Goal: Task Accomplishment & Management: Complete application form

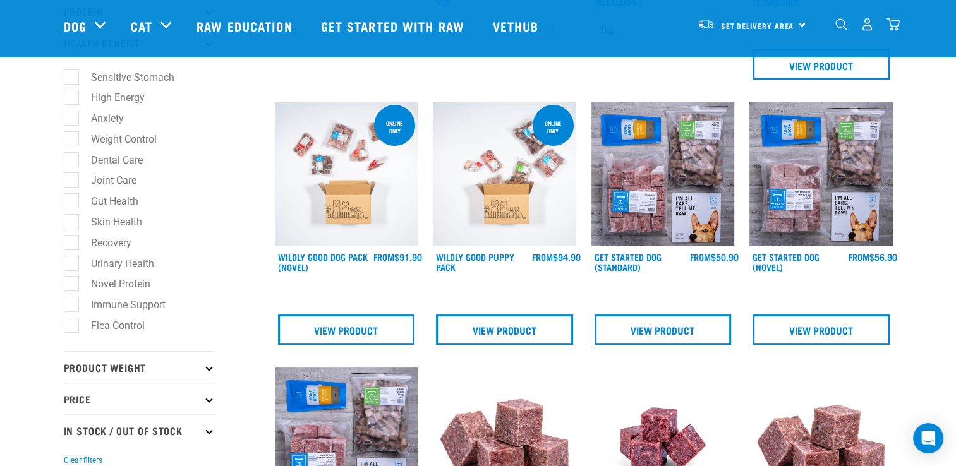
scroll to position [344, 0]
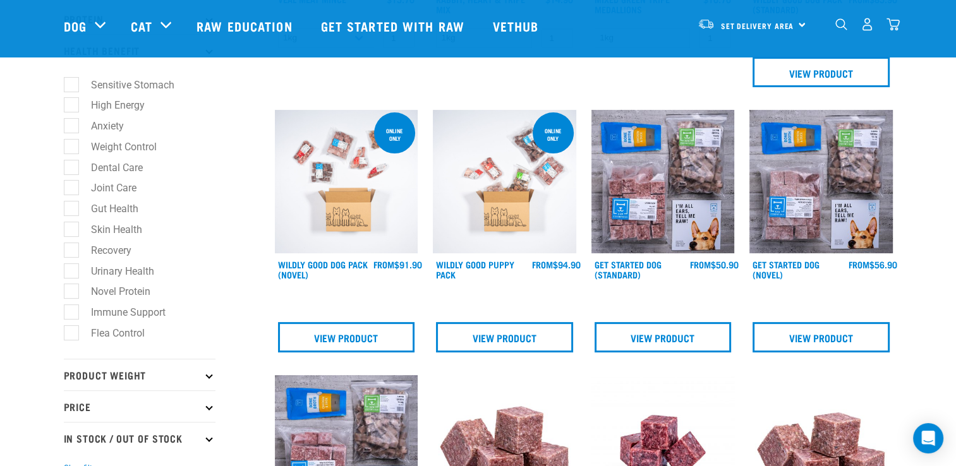
click at [126, 292] on label "Novel Protein" at bounding box center [113, 292] width 85 height 16
click at [72, 292] on input "Novel Protein" at bounding box center [68, 290] width 8 height 8
checkbox input "true"
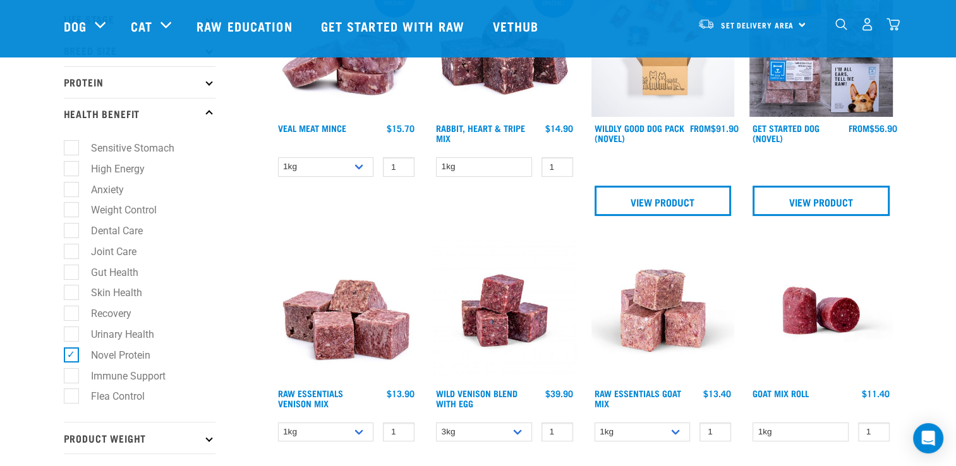
scroll to position [250, 0]
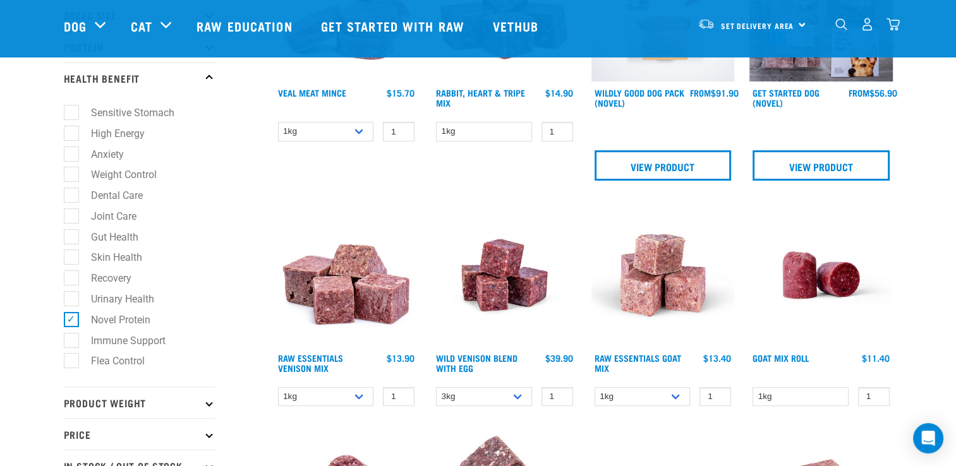
click at [657, 286] on img at bounding box center [662, 274] width 143 height 143
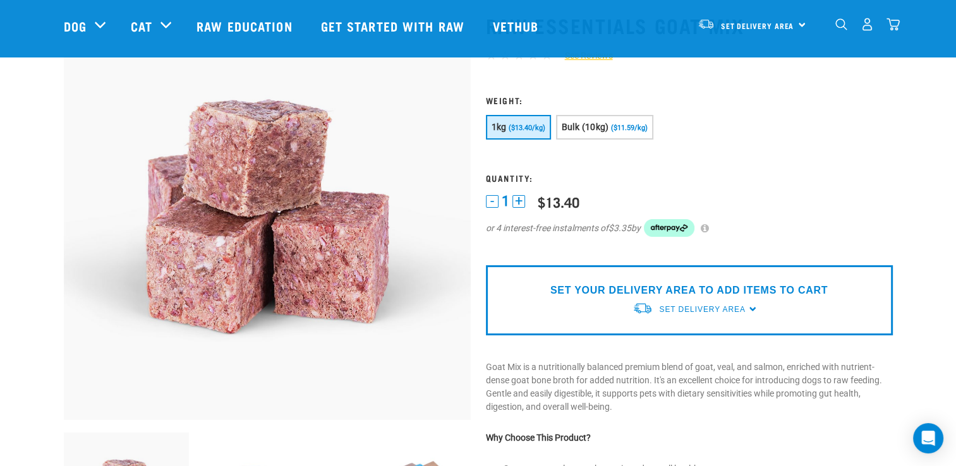
scroll to position [73, 0]
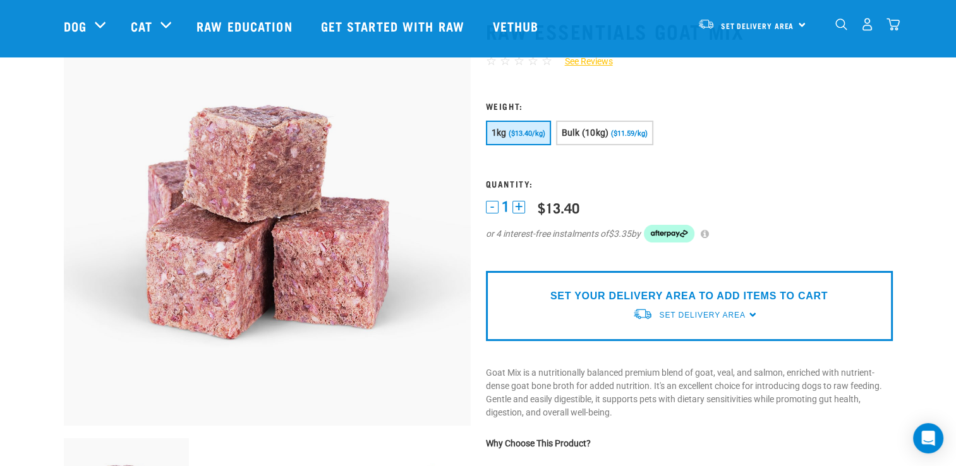
click at [519, 205] on button "+" at bounding box center [518, 207] width 13 height 13
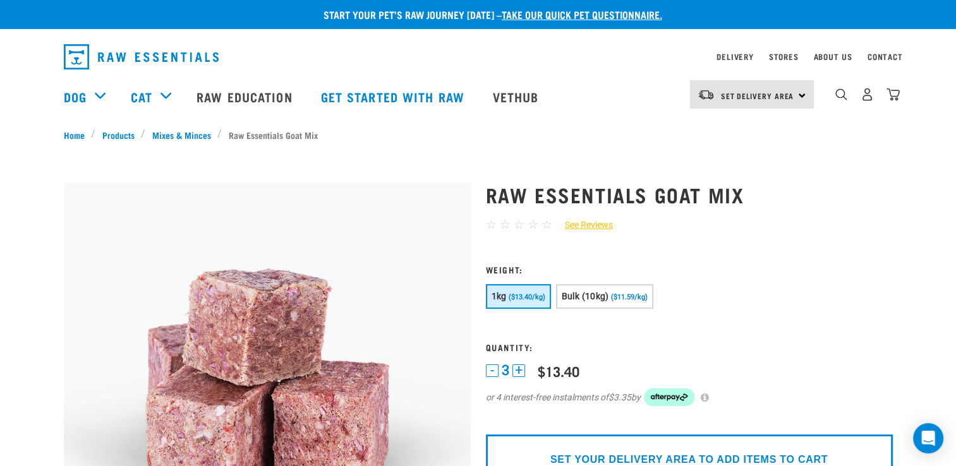
scroll to position [0, 0]
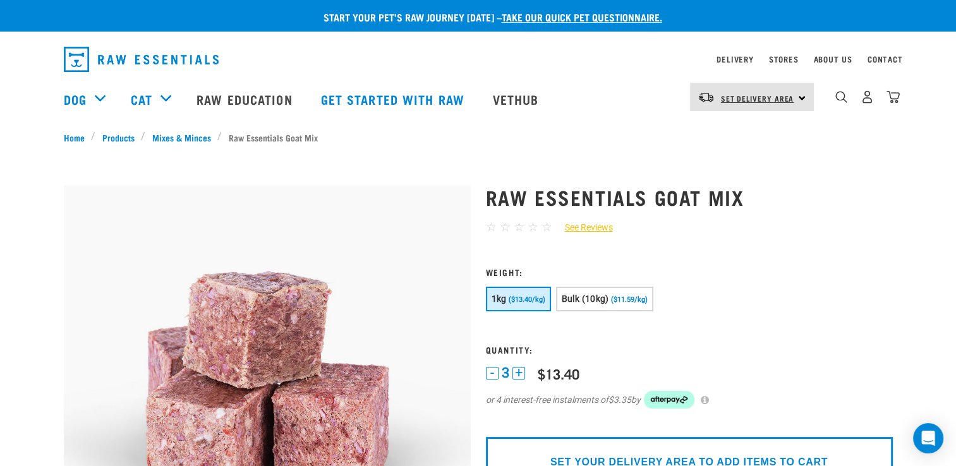
click at [768, 97] on span "Set Delivery Area" at bounding box center [757, 98] width 73 height 4
click at [736, 164] on link "[GEOGRAPHIC_DATA]" at bounding box center [750, 161] width 121 height 28
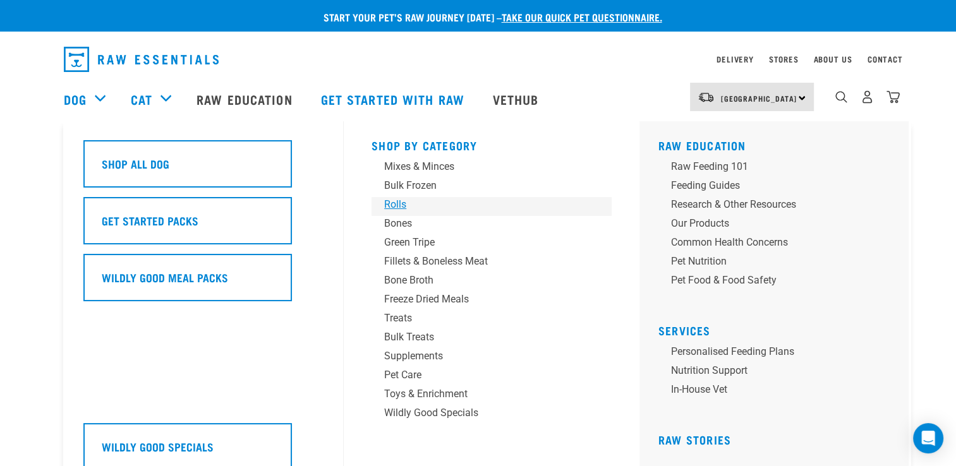
click at [387, 198] on div "Rolls" at bounding box center [482, 204] width 197 height 15
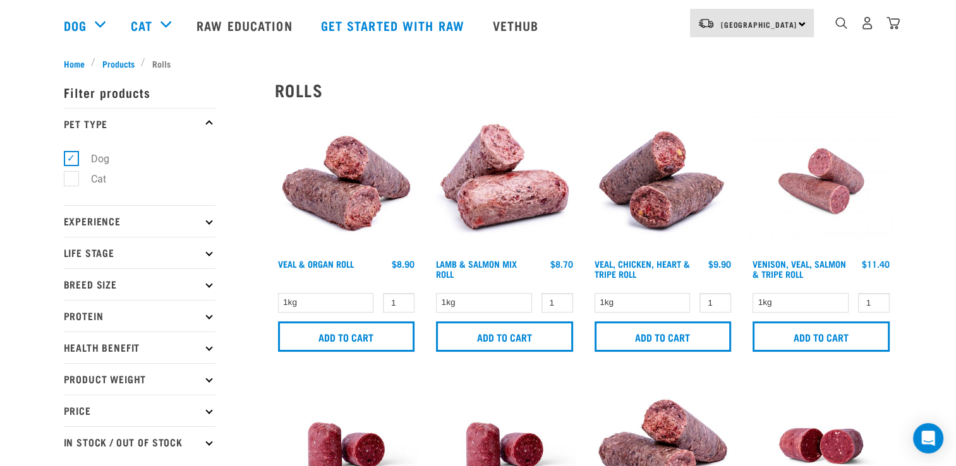
scroll to position [15, 0]
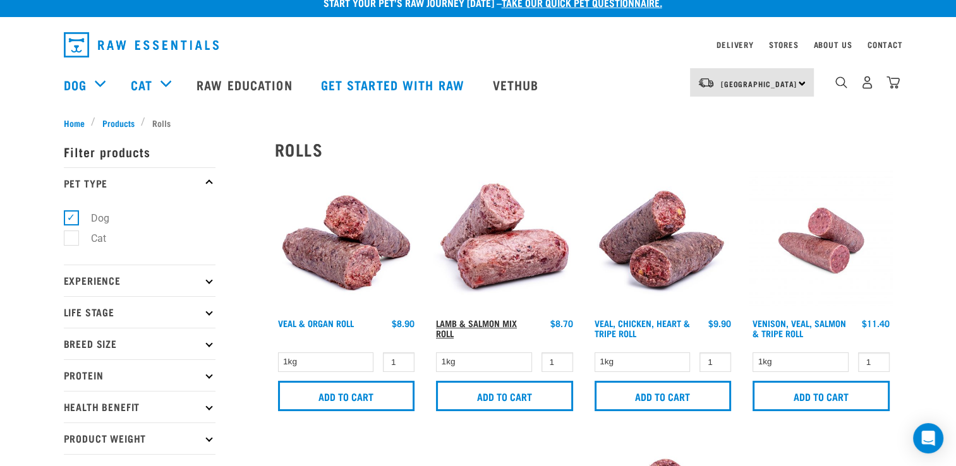
click at [479, 321] on link "Lamb & Salmon Mix Roll" at bounding box center [476, 328] width 81 height 15
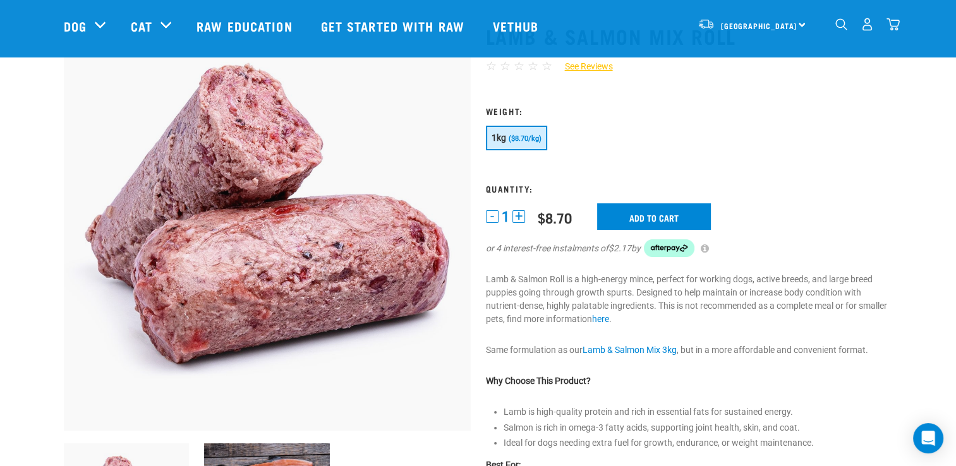
scroll to position [64, 0]
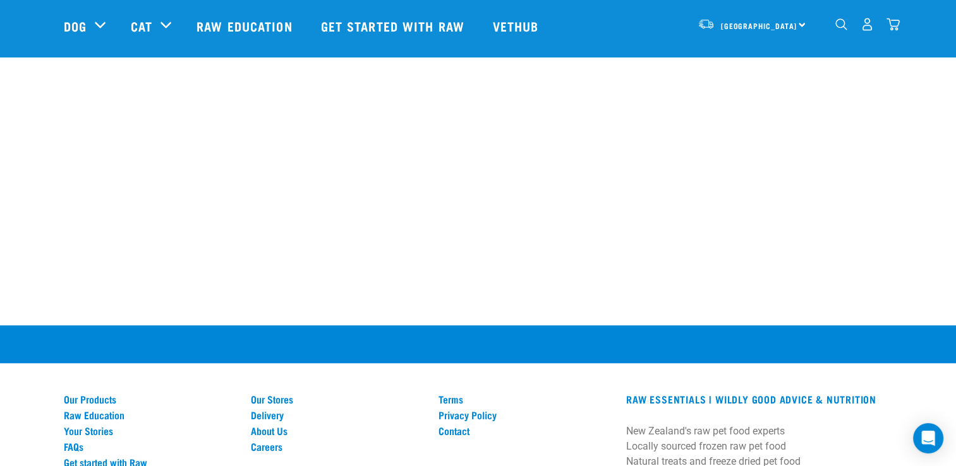
scroll to position [1142, 0]
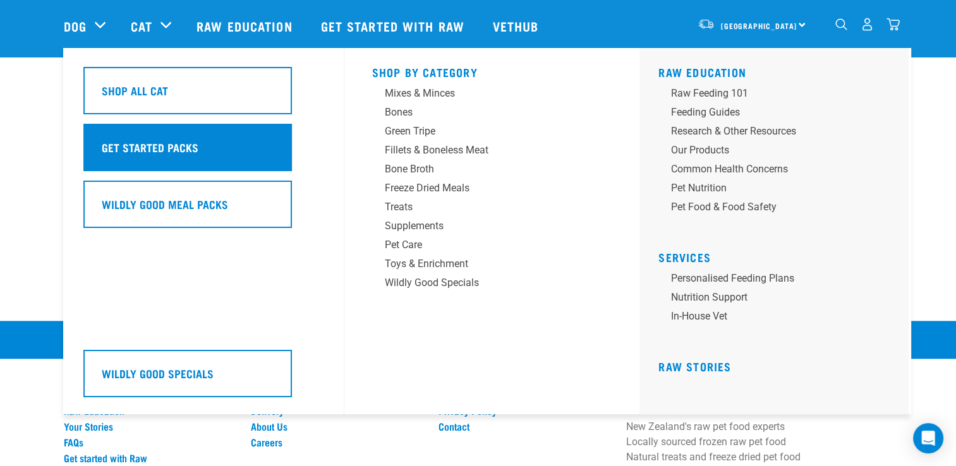
click at [184, 160] on div "Get Started Packs" at bounding box center [187, 147] width 208 height 47
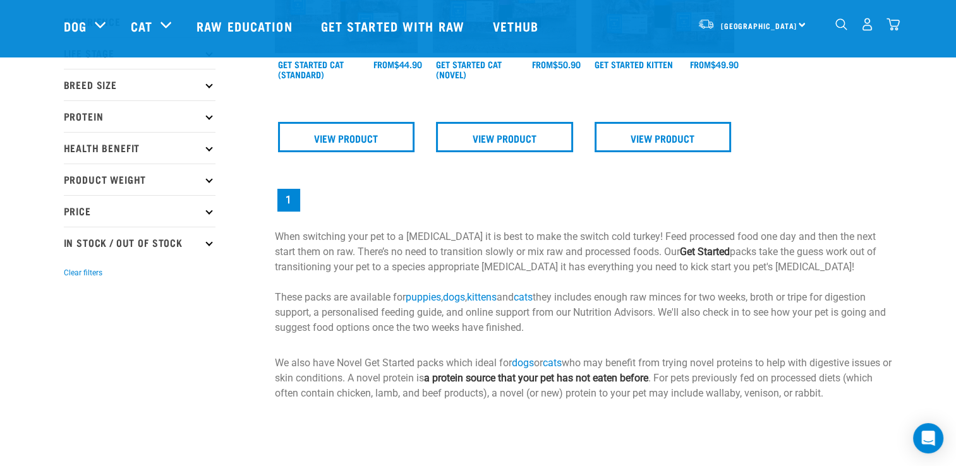
scroll to position [191, 0]
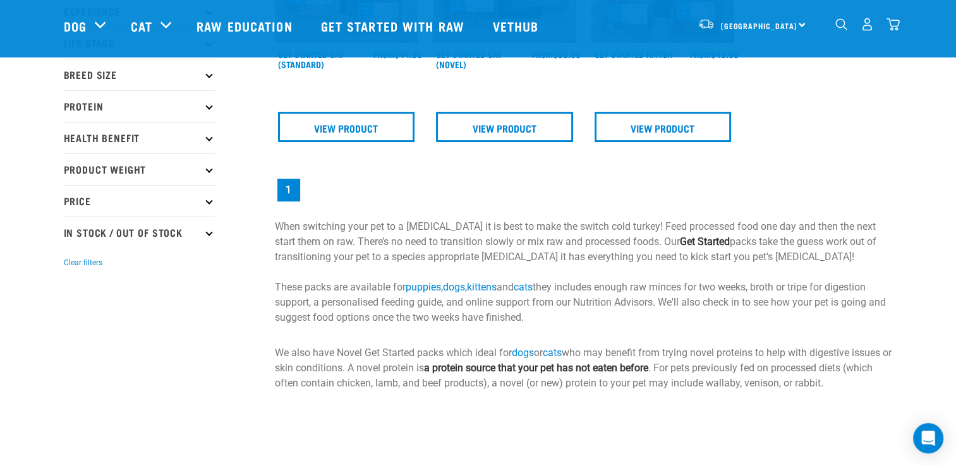
drag, startPoint x: 946, startPoint y: 155, endPoint x: 937, endPoint y: 61, distance: 94.5
click at [937, 61] on div "Start your pet’s raw journey today – take our quick pet questionnaire. Delivery…" at bounding box center [478, 100] width 956 height 582
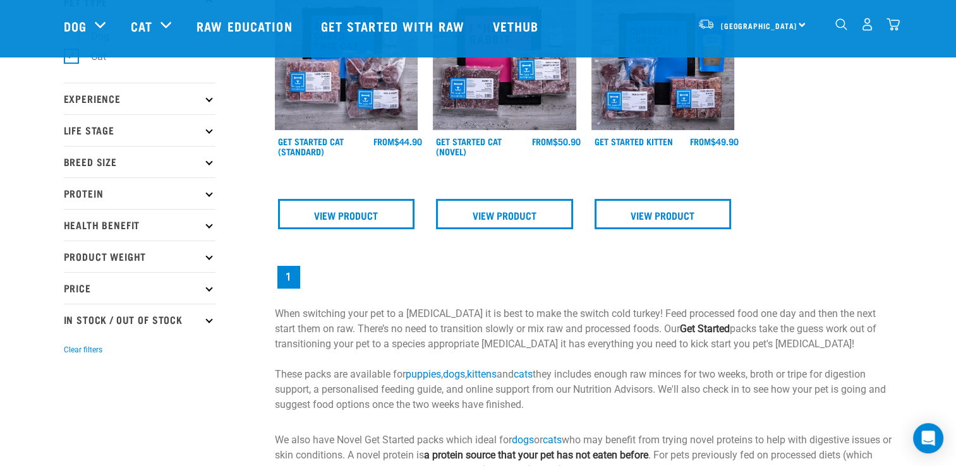
scroll to position [0, 0]
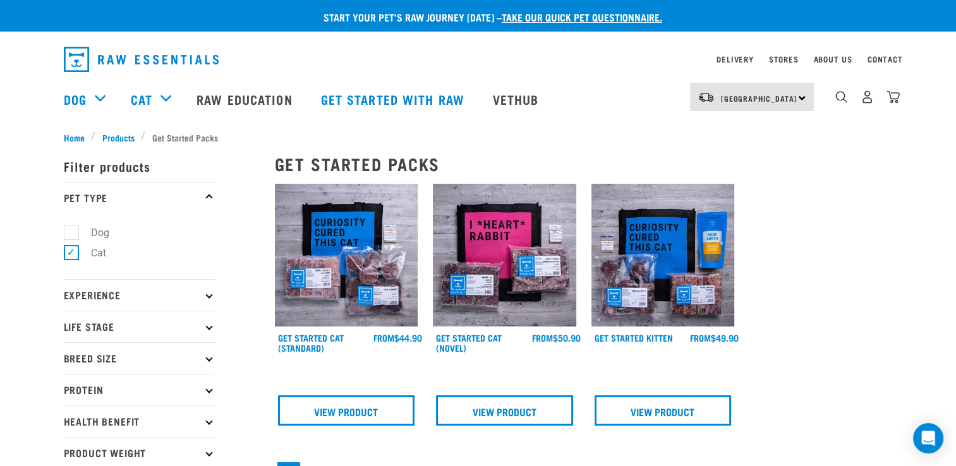
click at [63, 232] on div "× Filter products Pet Type Dog Cat Experience New Raw Feeder Experienced Raw Fe…" at bounding box center [161, 409] width 211 height 546
click at [76, 232] on label "Dog" at bounding box center [93, 233] width 44 height 16
click at [72, 232] on input "Dog" at bounding box center [68, 230] width 8 height 8
checkbox input "true"
click at [71, 253] on label "Cat" at bounding box center [91, 253] width 40 height 16
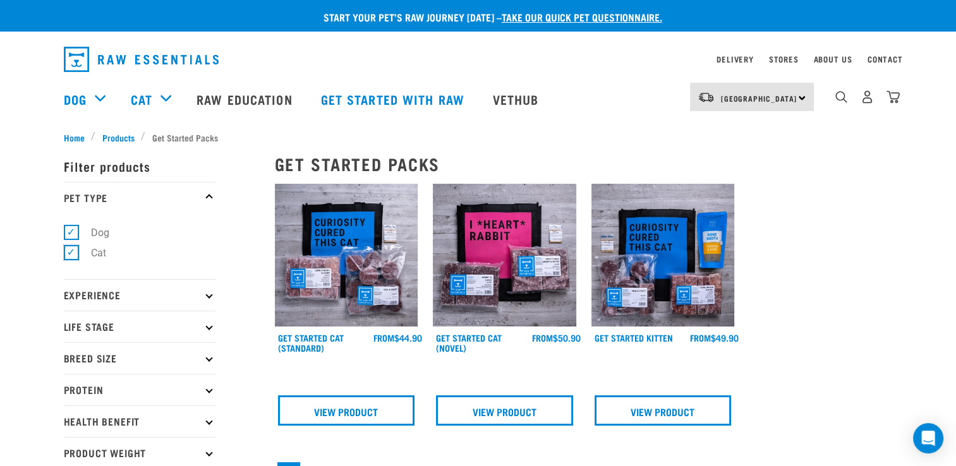
click at [71, 253] on input "Cat" at bounding box center [68, 251] width 8 height 8
checkbox input "false"
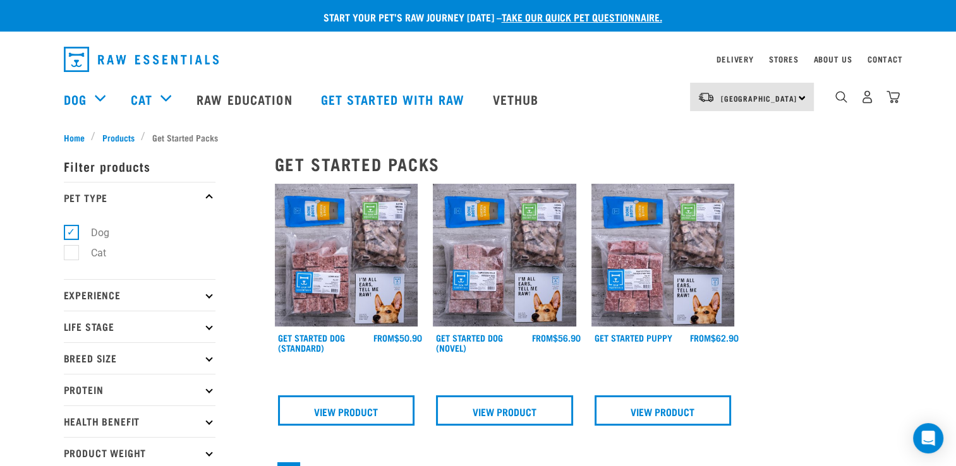
click at [488, 297] on img at bounding box center [504, 255] width 143 height 143
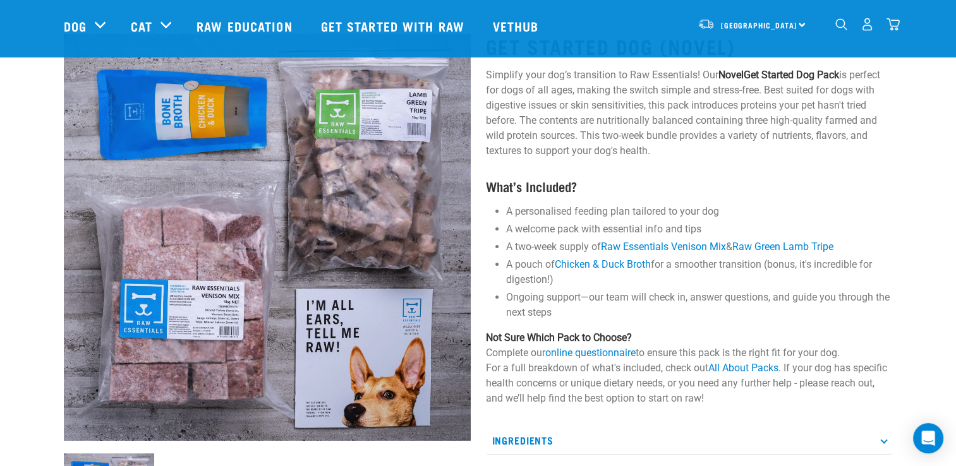
scroll to position [65, 0]
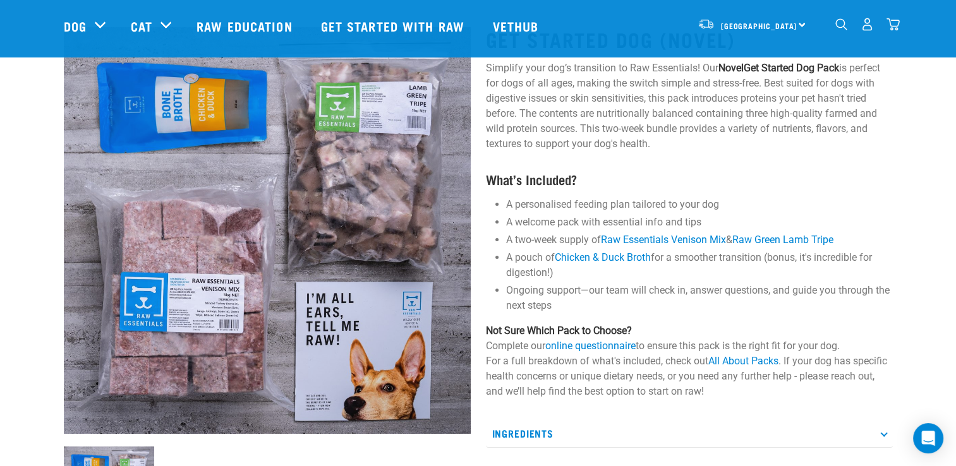
click at [930, 166] on div "Start your pet’s raw journey today – take our quick pet questionnaire. Delivery…" at bounding box center [478, 359] width 956 height 848
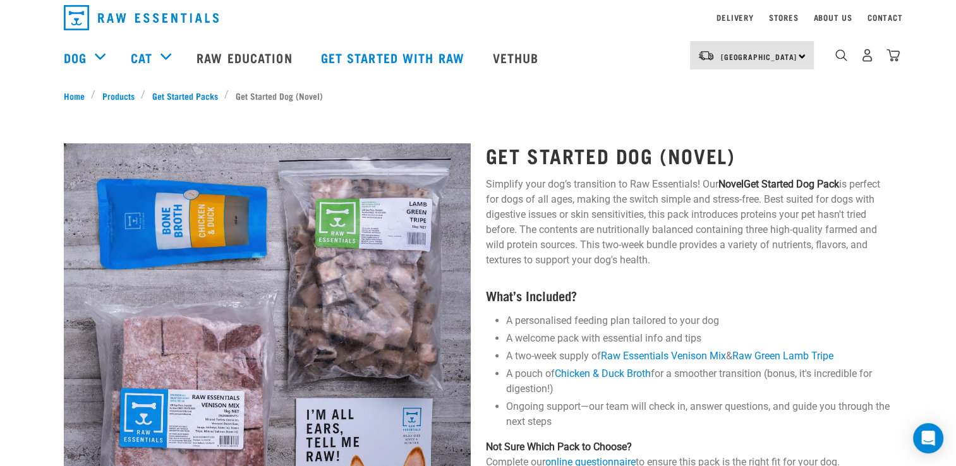
scroll to position [0, 0]
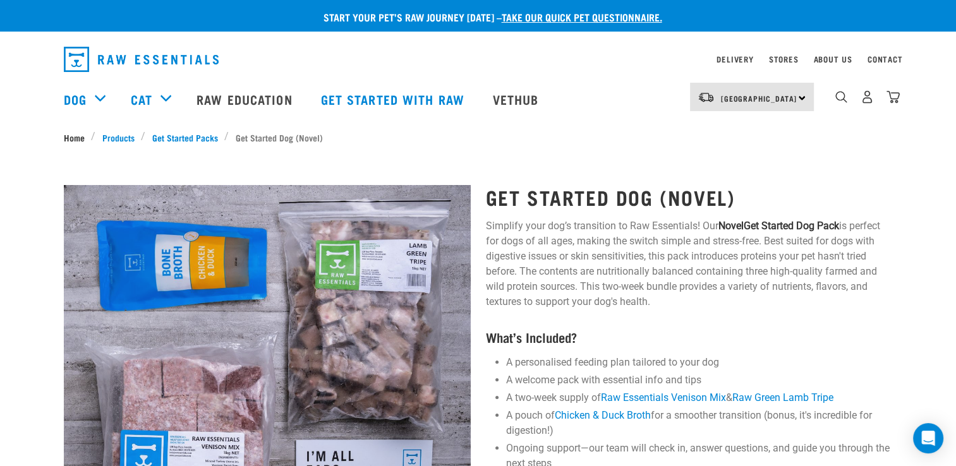
click at [75, 141] on link "Home" at bounding box center [78, 137] width 28 height 13
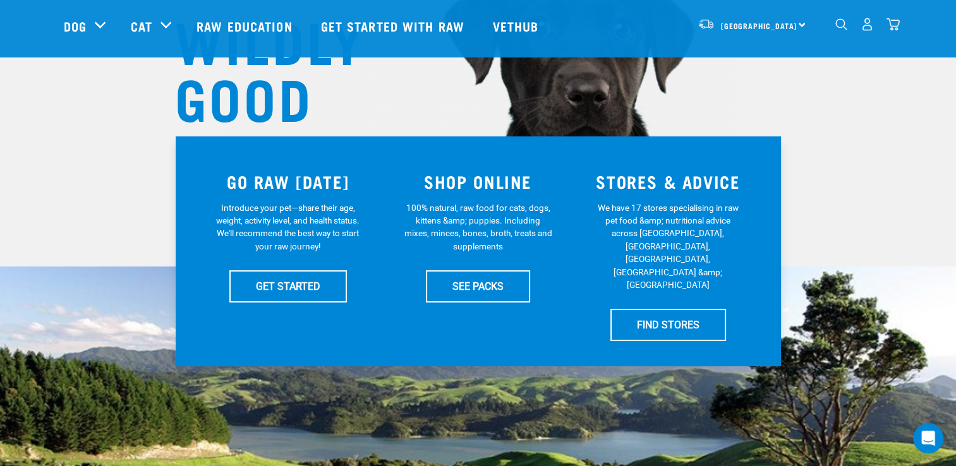
scroll to position [241, 0]
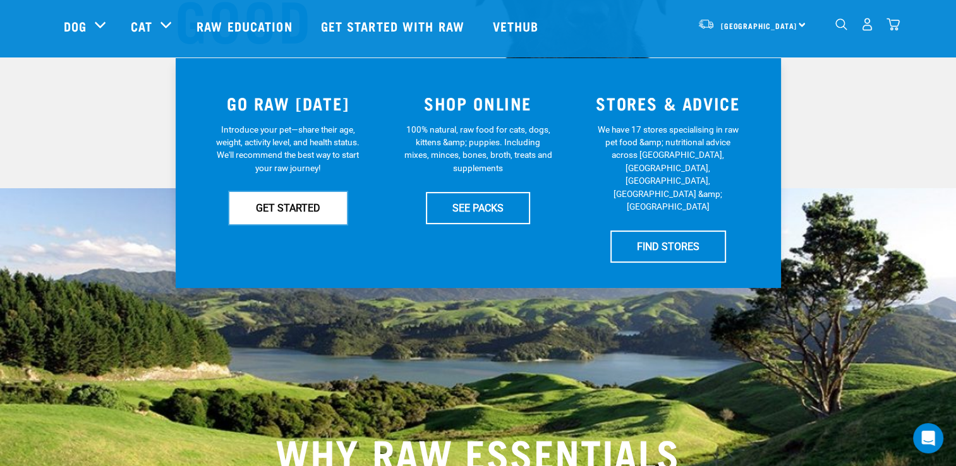
click at [315, 206] on link "GET STARTED" at bounding box center [288, 208] width 118 height 32
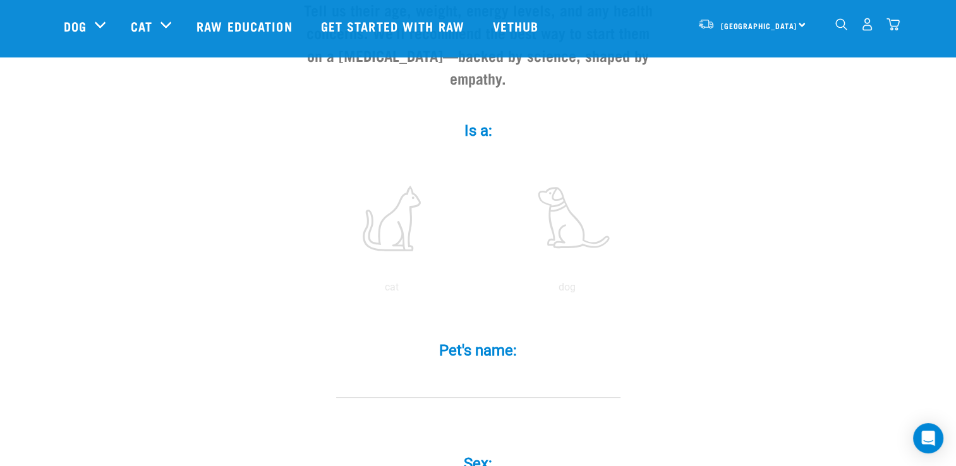
scroll to position [178, 0]
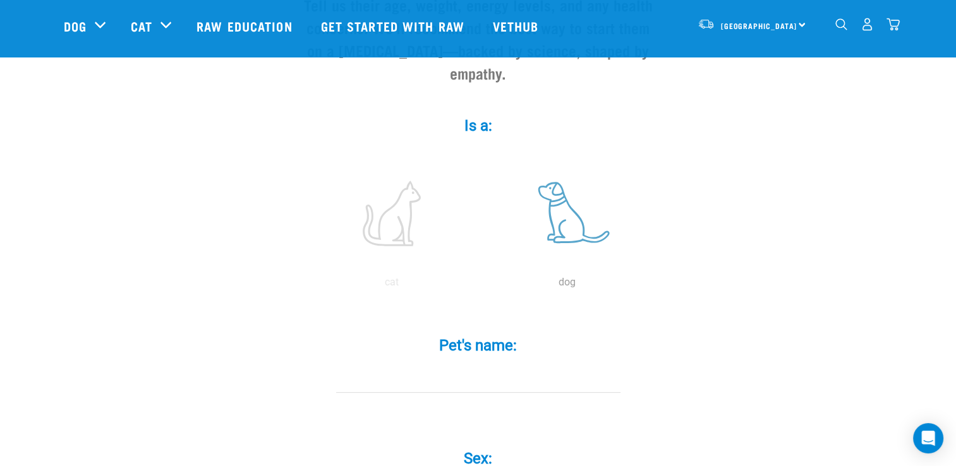
click at [569, 213] on label at bounding box center [567, 213] width 171 height 107
click at [479, 286] on input "radio" at bounding box center [479, 286] width 0 height 0
click at [454, 365] on input "Pet's name: *" at bounding box center [478, 379] width 284 height 28
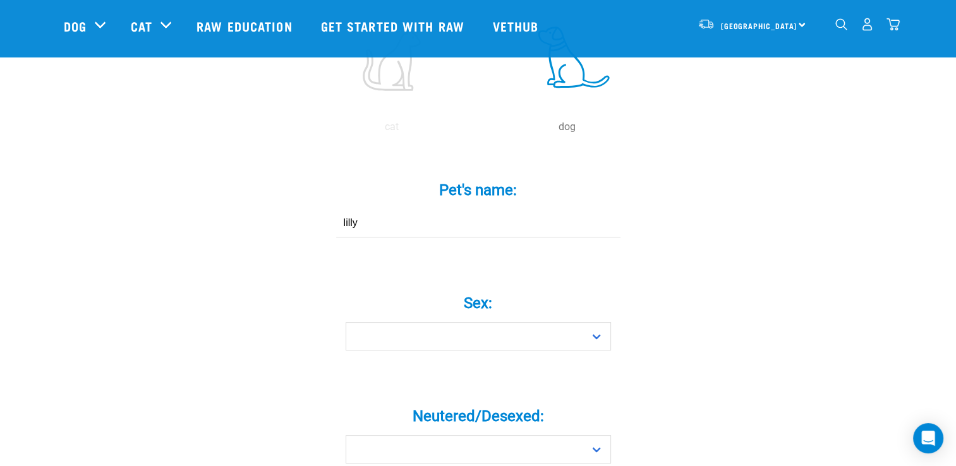
scroll to position [336, 0]
type input "lilly"
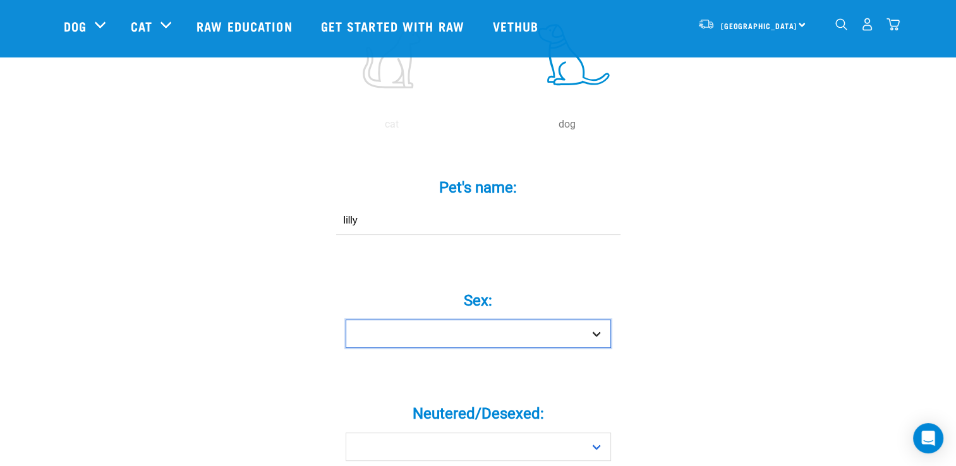
click at [509, 320] on select "Boy Girl" at bounding box center [478, 334] width 265 height 28
select select "girl"
click at [346, 320] on select "Boy Girl" at bounding box center [478, 334] width 265 height 28
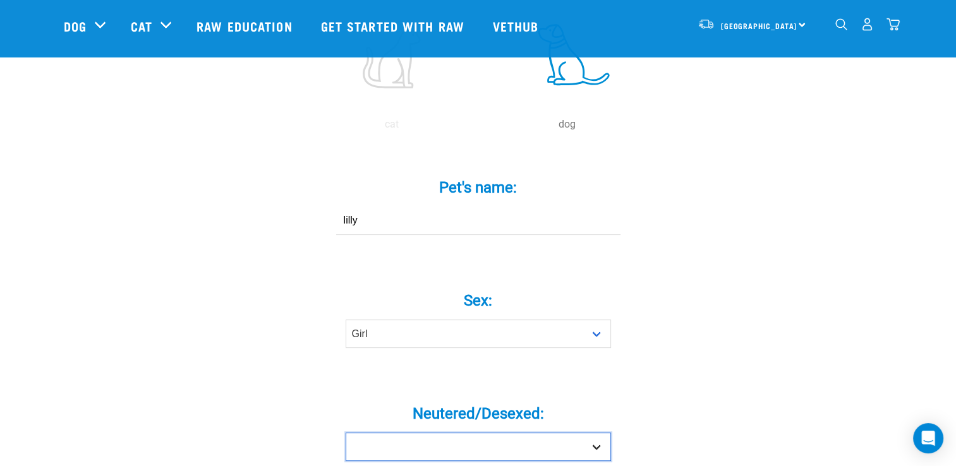
click at [394, 433] on select "Yes No" at bounding box center [478, 447] width 265 height 28
select select "yes"
click at [346, 433] on select "Yes No" at bounding box center [478, 447] width 265 height 28
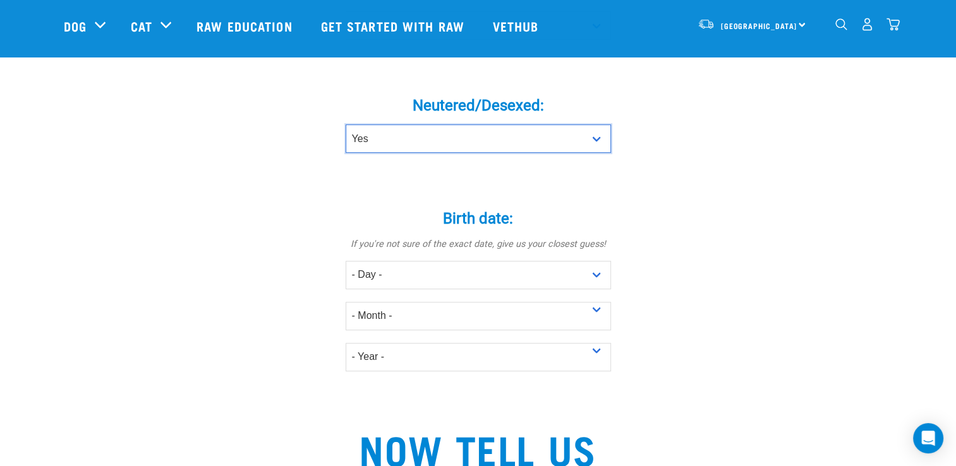
scroll to position [647, 0]
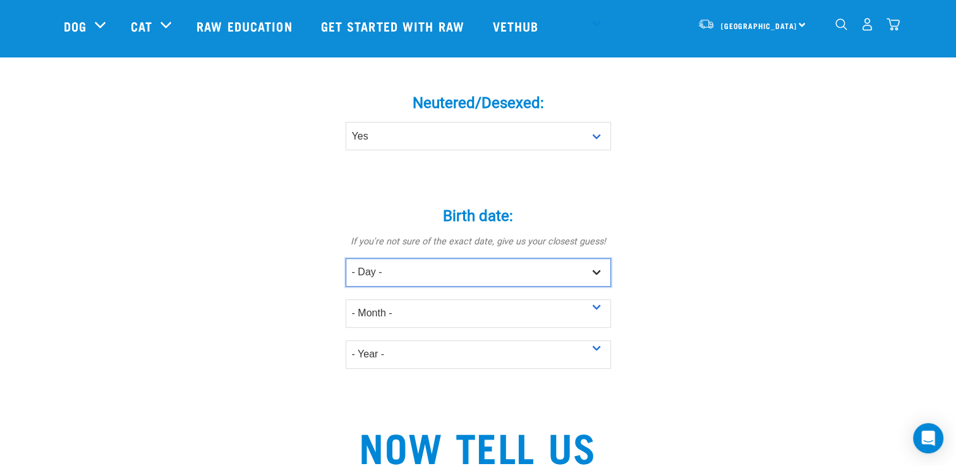
click at [468, 258] on select "- Day - 1 2 3 4 5 6 7 8 9 10 11 12 13 14 15 16 17 18 19 20 21 22 23 24 25 26 27" at bounding box center [478, 272] width 265 height 28
select select "23"
click at [346, 258] on select "- Day - 1 2 3 4 5 6 7 8 9 10 11 12 13 14 15 16 17 18 19 20 21 22 23 24 25 26 27" at bounding box center [478, 272] width 265 height 28
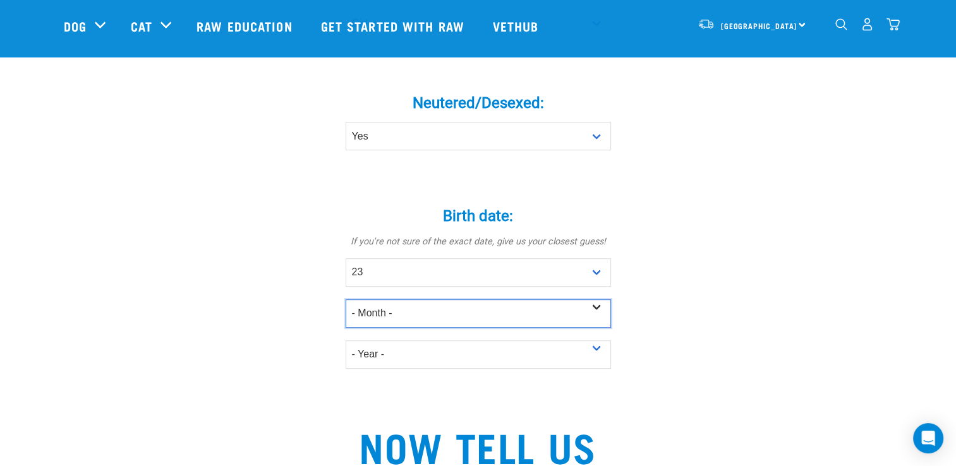
click at [375, 299] on select "- Month - January February March April May June July August September October N…" at bounding box center [478, 313] width 265 height 28
select select "September"
click at [346, 299] on select "- Month - January February March April May June July August September October N…" at bounding box center [478, 313] width 265 height 28
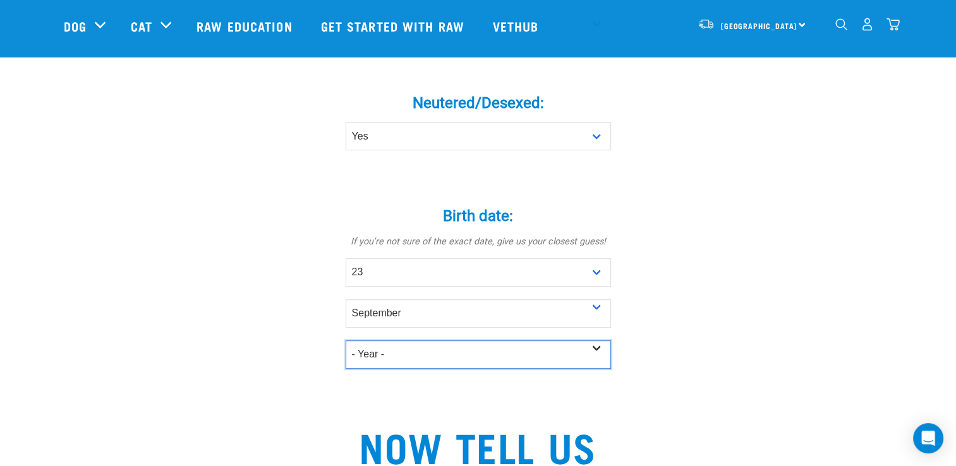
click at [408, 341] on select "- Year - 2025 2024 2023 2022 2021 2020 2019 2018 2017 2016 2015 2014 2013 2012" at bounding box center [478, 355] width 265 height 28
select select "2023"
click at [346, 341] on select "- Year - 2025 2024 2023 2022 2021 2020 2019 2018 2017 2016 2015 2014 2013 2012" at bounding box center [478, 355] width 265 height 28
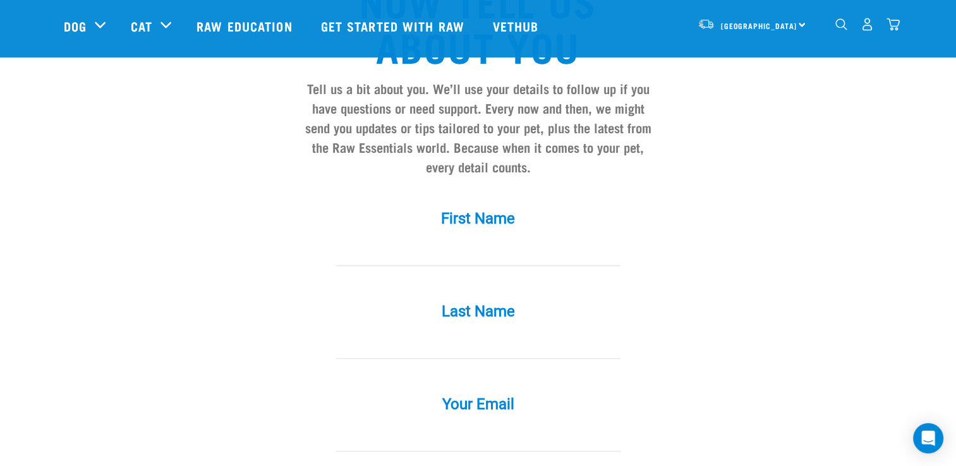
scroll to position [1101, 0]
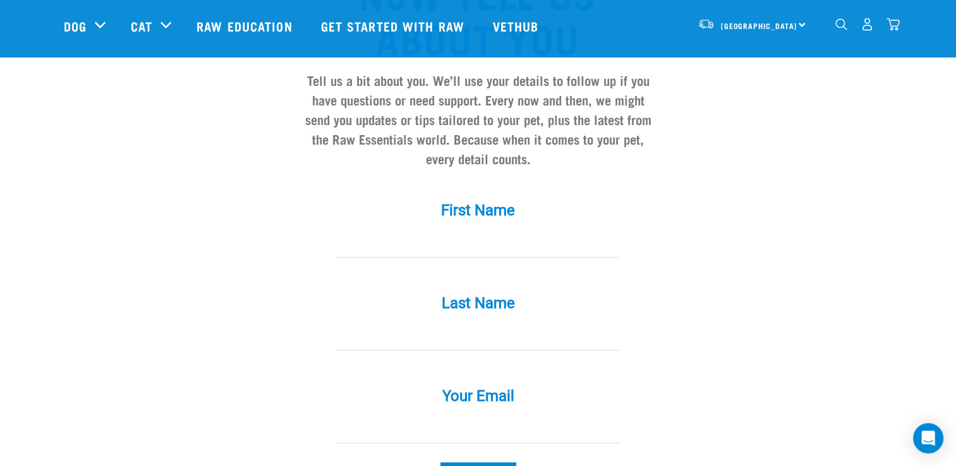
click at [502, 229] on input "First Name *" at bounding box center [478, 243] width 284 height 28
type input ";"
type input "lara"
click at [425, 322] on input "Last Name *" at bounding box center [478, 336] width 284 height 28
type input "fearon"
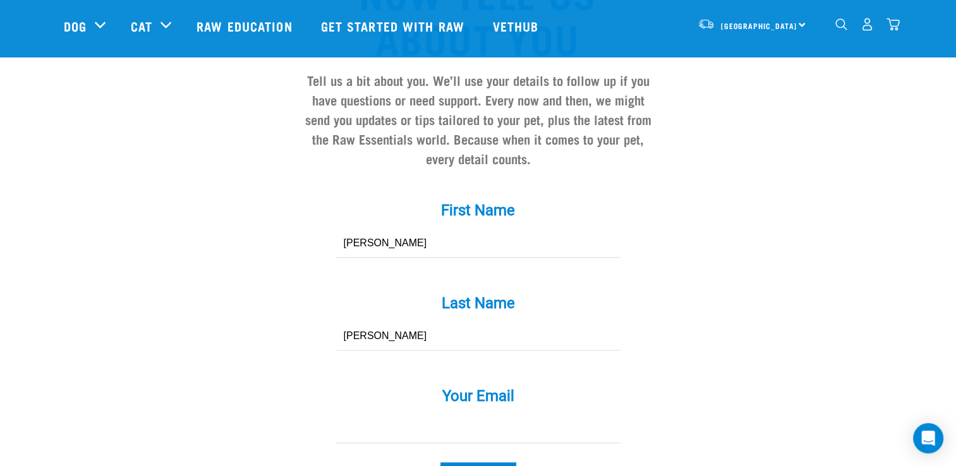
click at [449, 415] on input "Your Email *" at bounding box center [478, 429] width 284 height 28
type input "larafearon2558@gmail.com"
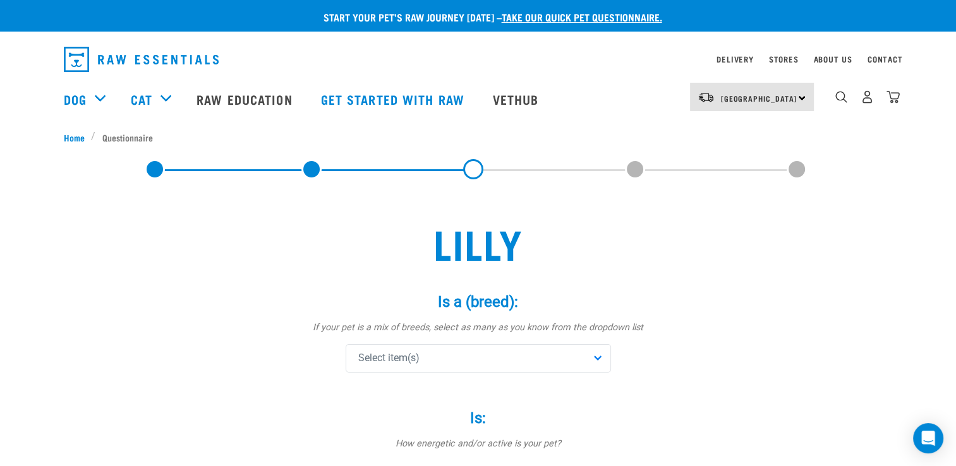
click at [483, 354] on div "Select item(s)" at bounding box center [478, 358] width 265 height 28
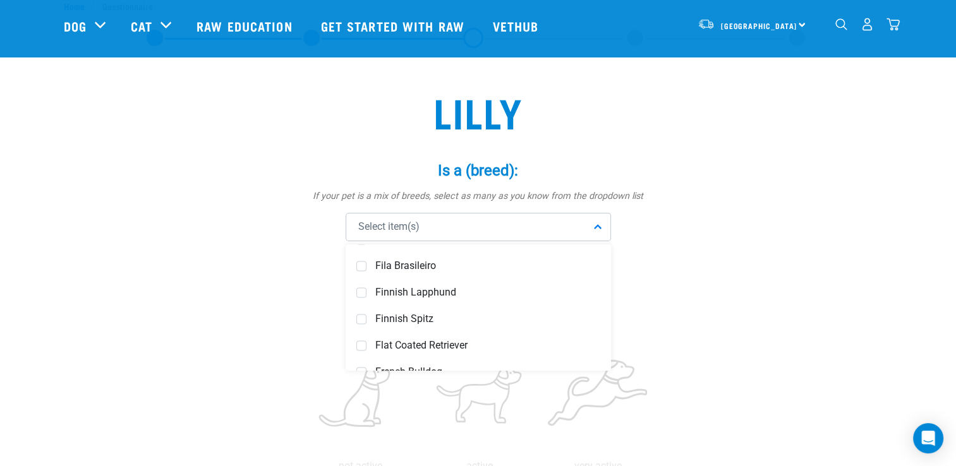
scroll to position [2211, 0]
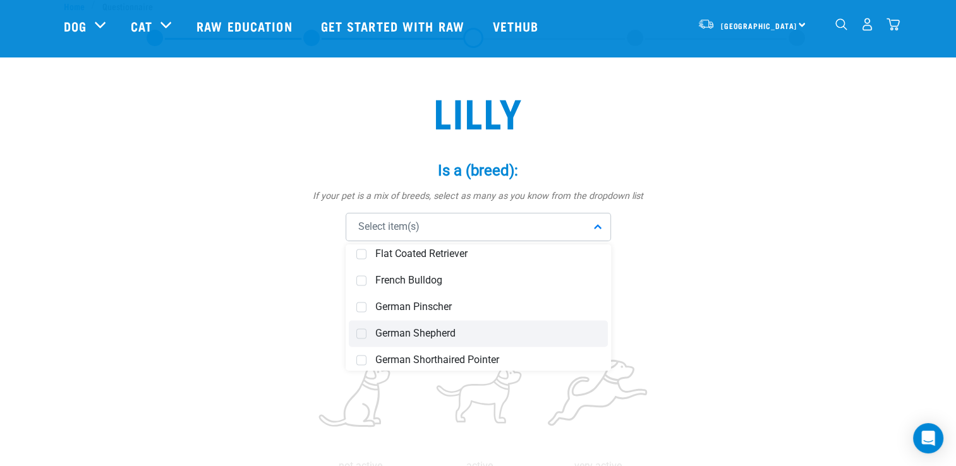
click at [364, 335] on span at bounding box center [361, 334] width 10 height 10
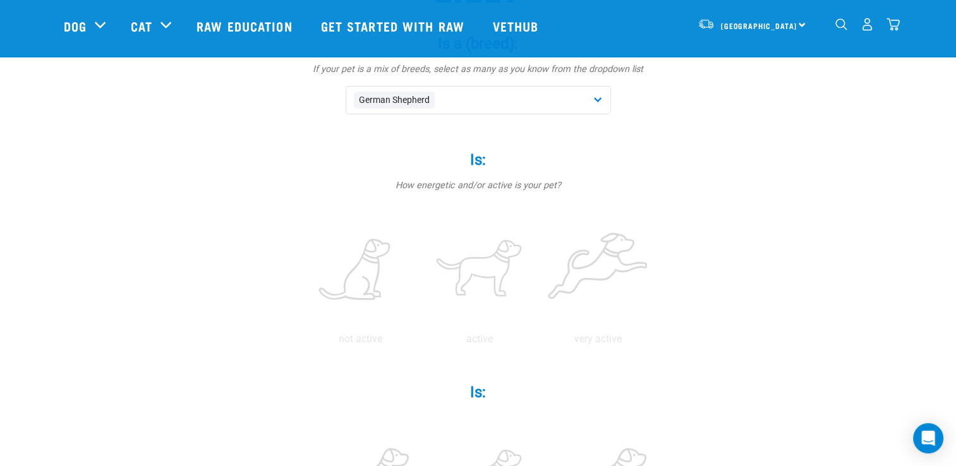
scroll to position [168, 0]
click at [481, 286] on label at bounding box center [480, 267] width 114 height 107
click at [420, 340] on input "radio" at bounding box center [420, 340] width 0 height 0
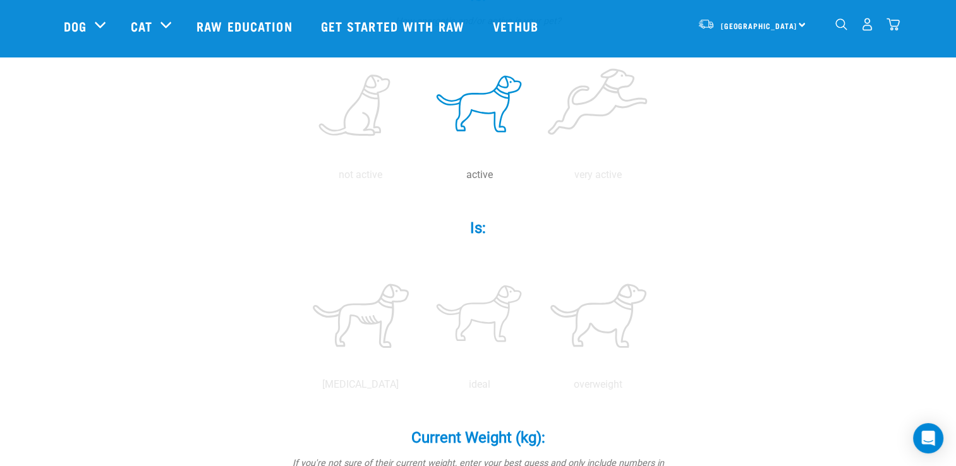
scroll to position [344, 0]
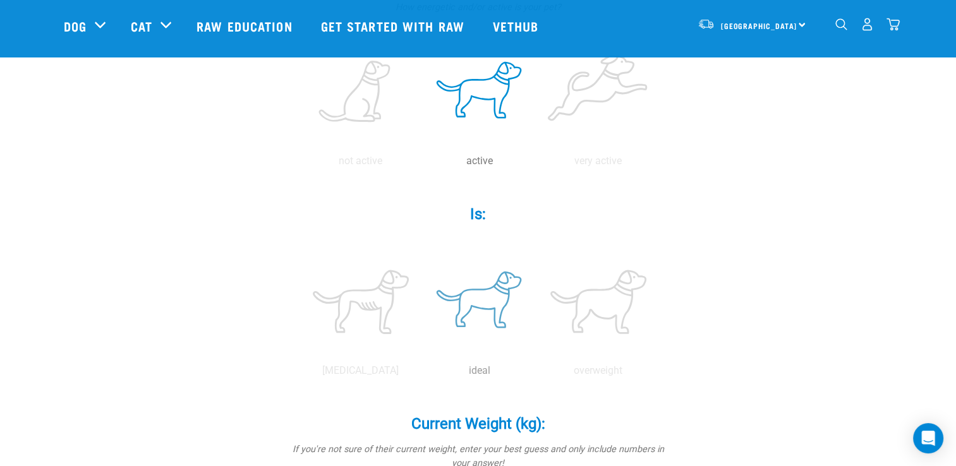
click at [472, 311] on label at bounding box center [480, 301] width 114 height 107
click at [420, 374] on input "radio" at bounding box center [420, 374] width 0 height 0
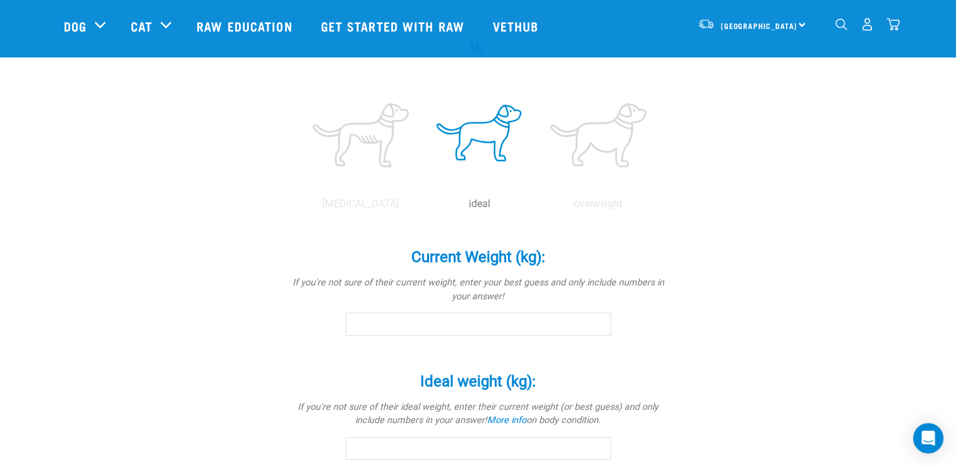
scroll to position [518, 0]
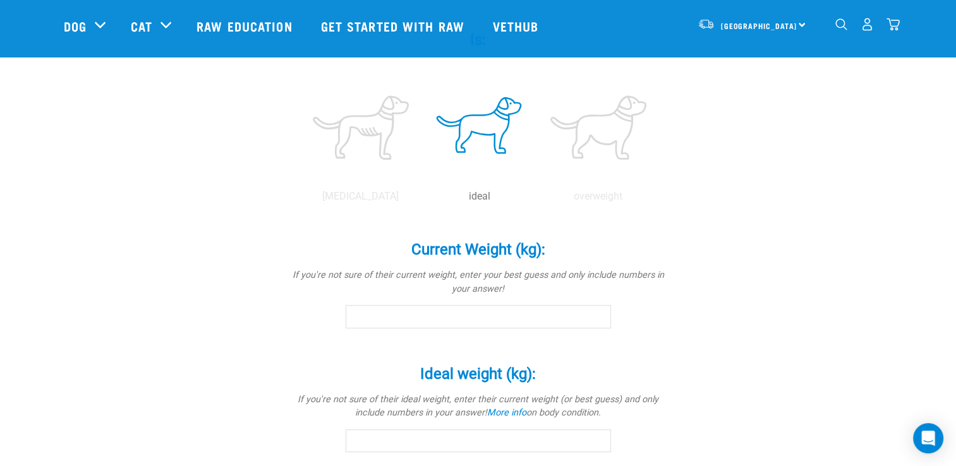
click at [409, 314] on input "Current Weight (kg): *" at bounding box center [478, 316] width 265 height 23
type input "29"
click at [406, 441] on input "Ideal weight (kg): *" at bounding box center [478, 441] width 265 height 23
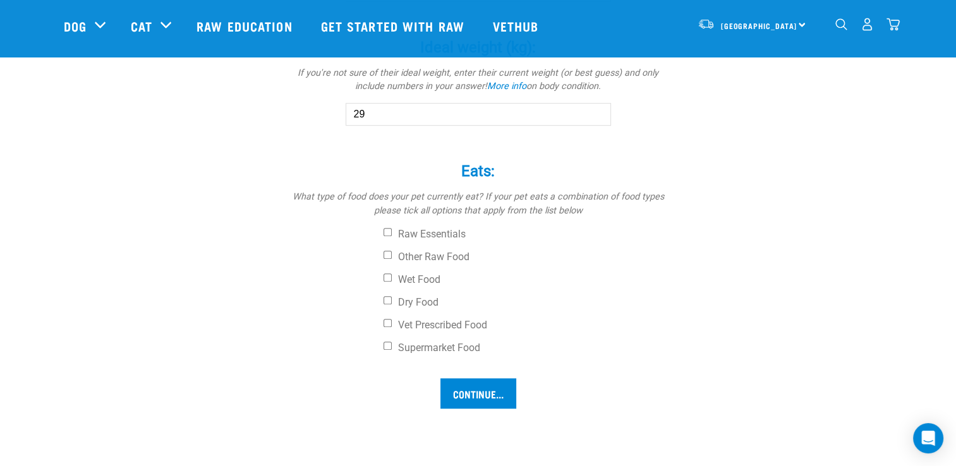
scroll to position [849, 0]
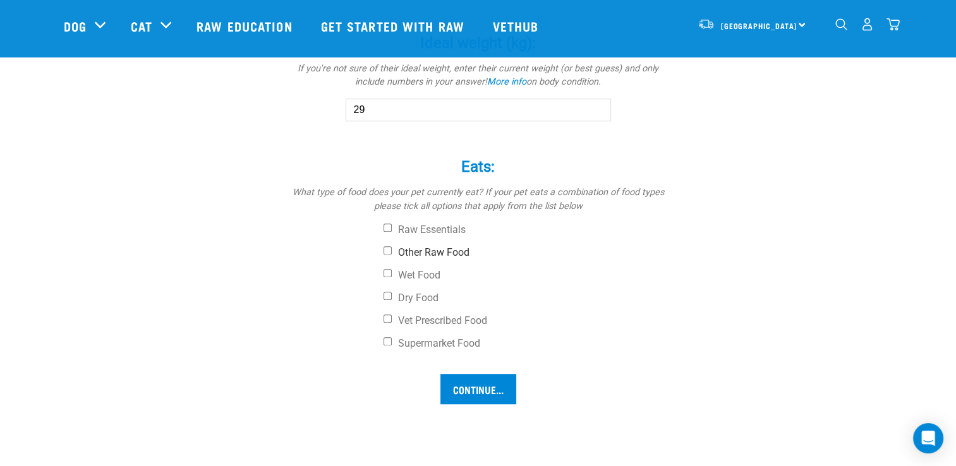
type input "29"
click at [387, 246] on input "Other Raw Food" at bounding box center [387, 250] width 8 height 8
checkbox input "true"
click at [387, 296] on input "Dry Food" at bounding box center [387, 296] width 8 height 8
checkbox input "true"
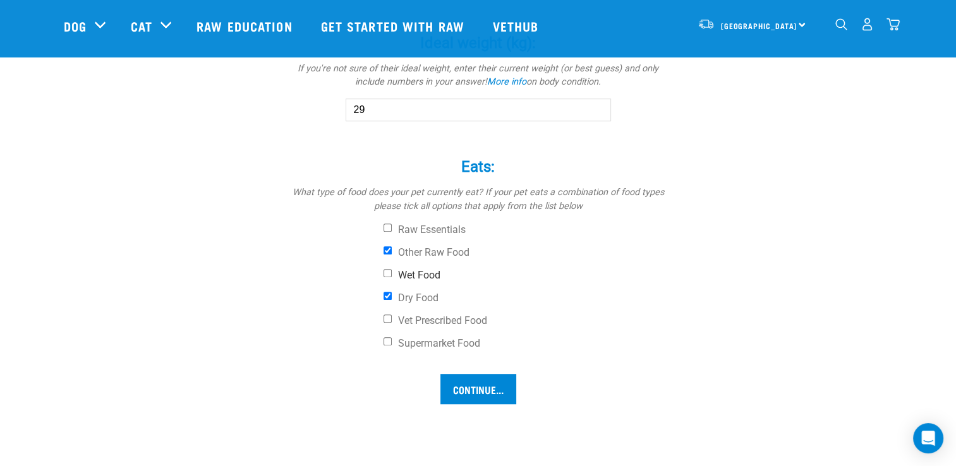
click at [389, 270] on input "Wet Food" at bounding box center [387, 273] width 8 height 8
checkbox input "true"
click at [385, 339] on input "Supermarket Food" at bounding box center [387, 341] width 8 height 8
checkbox input "true"
click at [477, 382] on input "Continue..." at bounding box center [478, 389] width 76 height 30
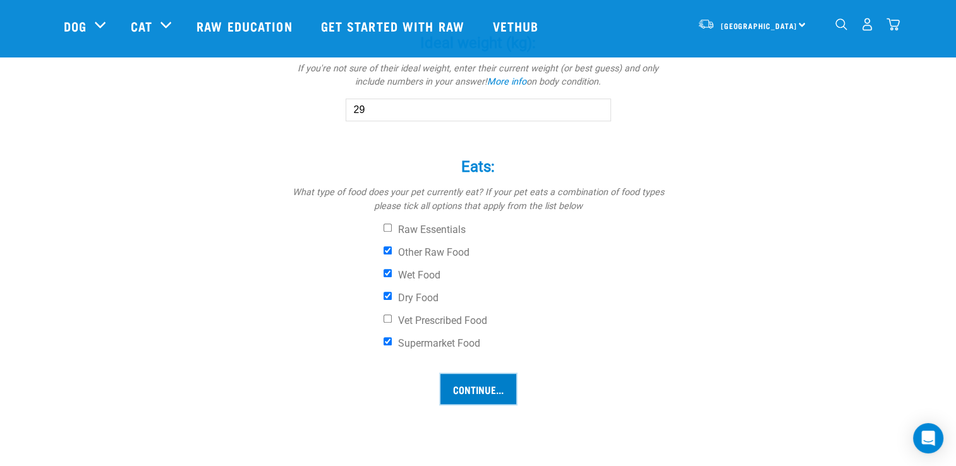
click at [477, 382] on input "Continue..." at bounding box center [478, 389] width 76 height 30
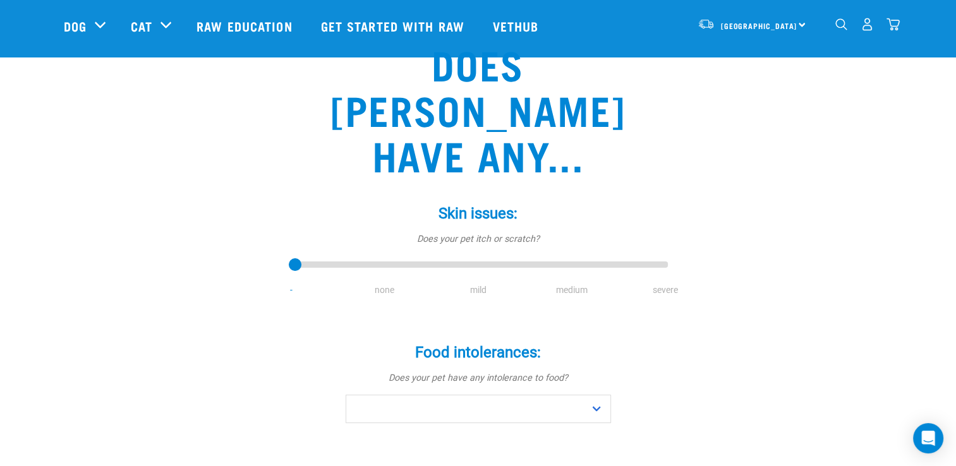
scroll to position [88, 0]
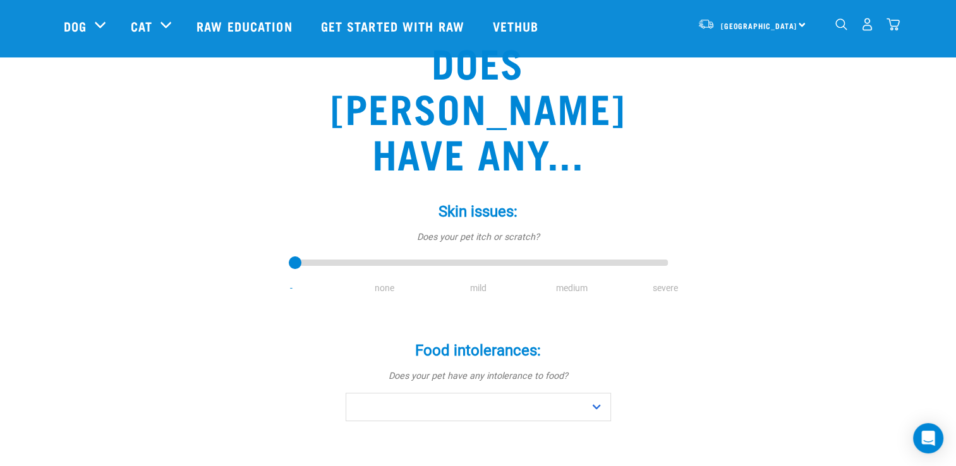
drag, startPoint x: 292, startPoint y: 216, endPoint x: 320, endPoint y: 224, distance: 29.0
click at [320, 255] on input "range" at bounding box center [478, 264] width 379 height 18
drag, startPoint x: 303, startPoint y: 215, endPoint x: 344, endPoint y: 224, distance: 42.6
type input "1"
click at [344, 255] on input "range" at bounding box center [478, 264] width 379 height 18
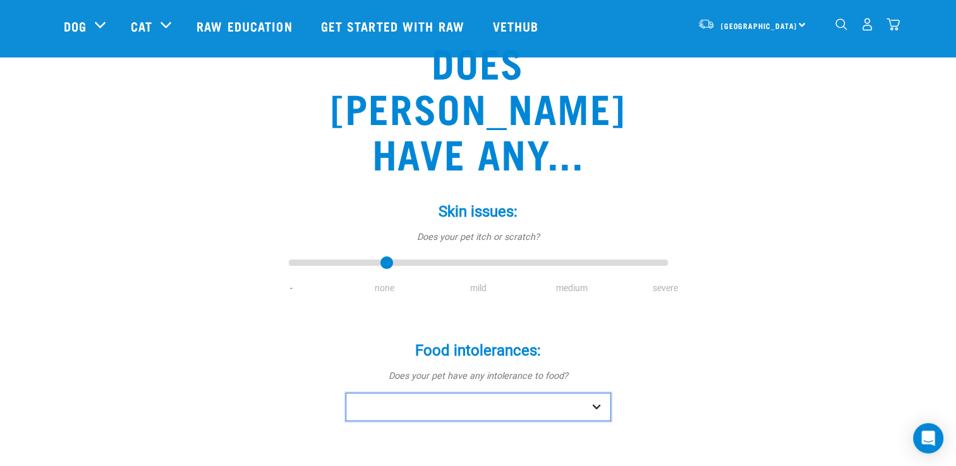
click at [371, 393] on select "No Yes" at bounding box center [478, 407] width 265 height 28
select select "no"
click at [346, 393] on select "No Yes" at bounding box center [478, 407] width 265 height 28
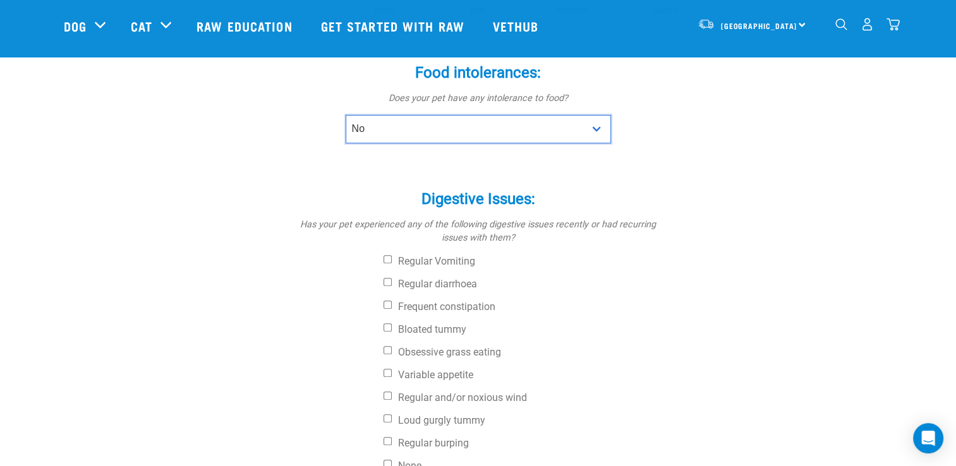
scroll to position [377, 0]
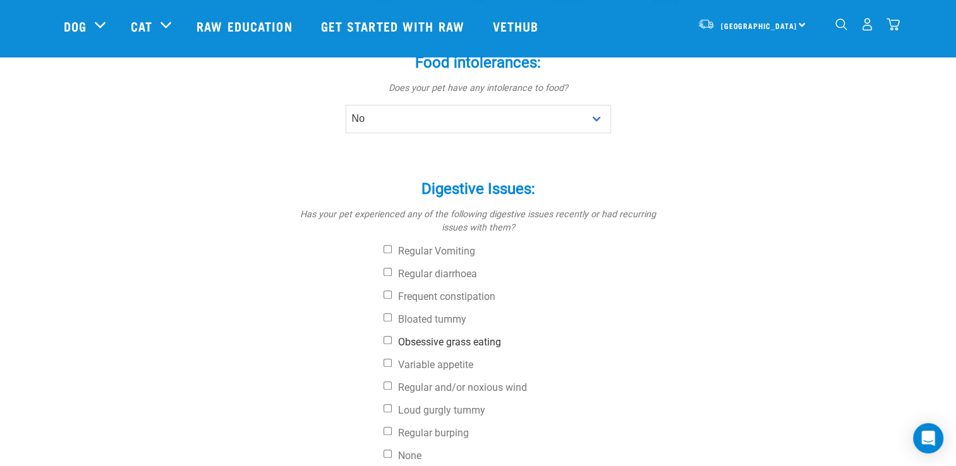
click at [387, 336] on label "Obsessive grass eating" at bounding box center [525, 342] width 284 height 13
click at [387, 336] on input "Obsessive grass eating" at bounding box center [387, 340] width 8 height 8
checkbox input "true"
click at [385, 359] on input "Variable appetite" at bounding box center [387, 363] width 8 height 8
checkbox input "true"
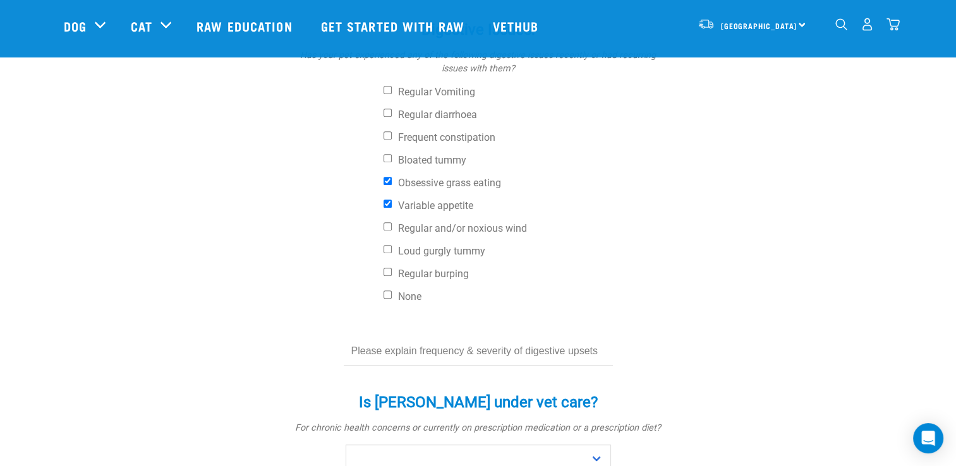
scroll to position [538, 0]
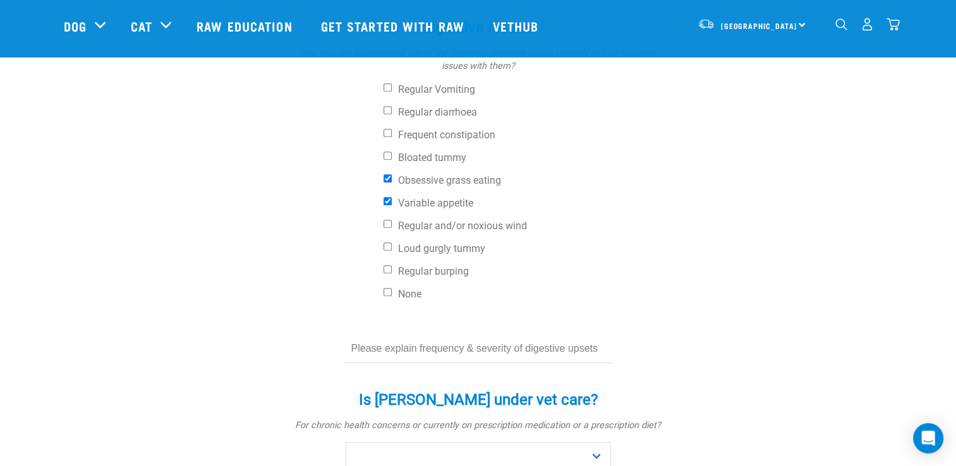
click at [488, 322] on form "Skin issues: * Does your pet itch or scratch? - none mild medium severe Food in…" at bounding box center [478, 132] width 359 height 795
click at [481, 373] on div "Is lilly under vet care? * For chronic health concerns or currently on prescrip…" at bounding box center [478, 421] width 379 height 97
click at [443, 442] on select "No Yes" at bounding box center [478, 456] width 265 height 28
select select "no"
click at [346, 442] on select "No Yes" at bounding box center [478, 456] width 265 height 28
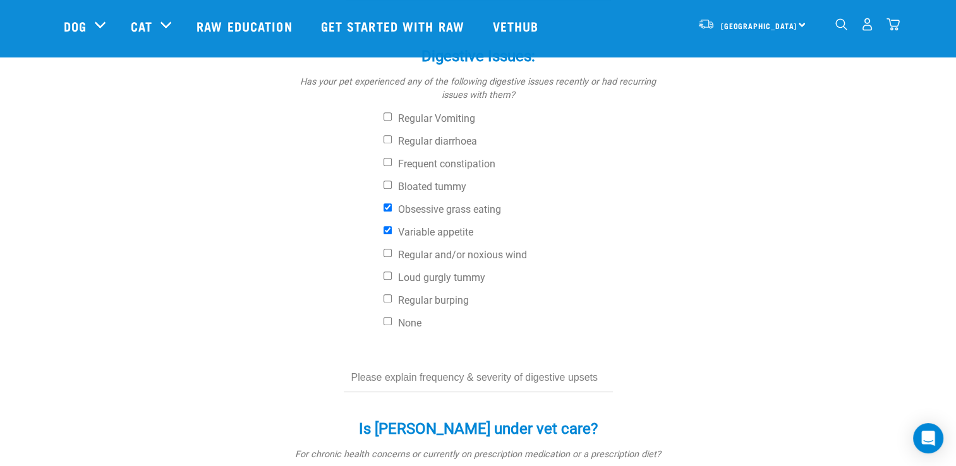
scroll to position [519, 0]
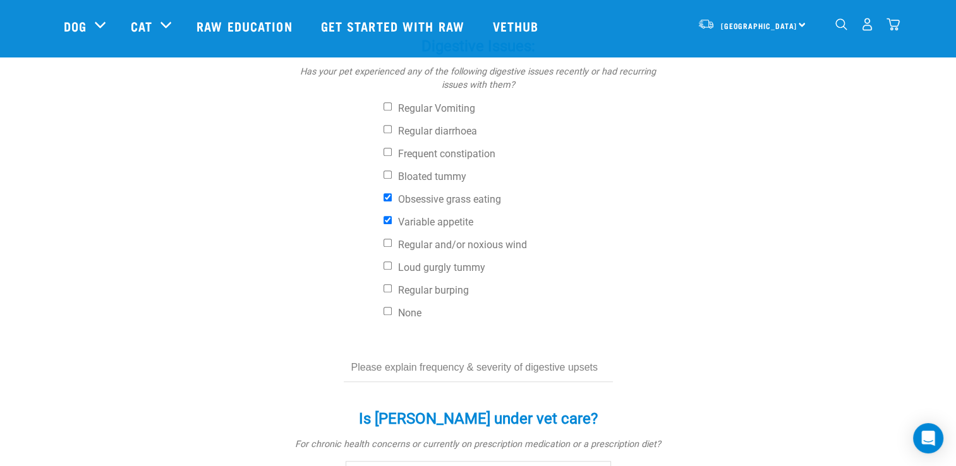
click at [594, 354] on input "text" at bounding box center [478, 368] width 269 height 28
drag, startPoint x: 594, startPoint y: 330, endPoint x: 528, endPoint y: 332, distance: 65.7
click at [528, 354] on input "text" at bounding box center [478, 368] width 269 height 28
click at [392, 307] on label "None" at bounding box center [525, 313] width 284 height 13
click at [392, 307] on input "None" at bounding box center [387, 311] width 8 height 8
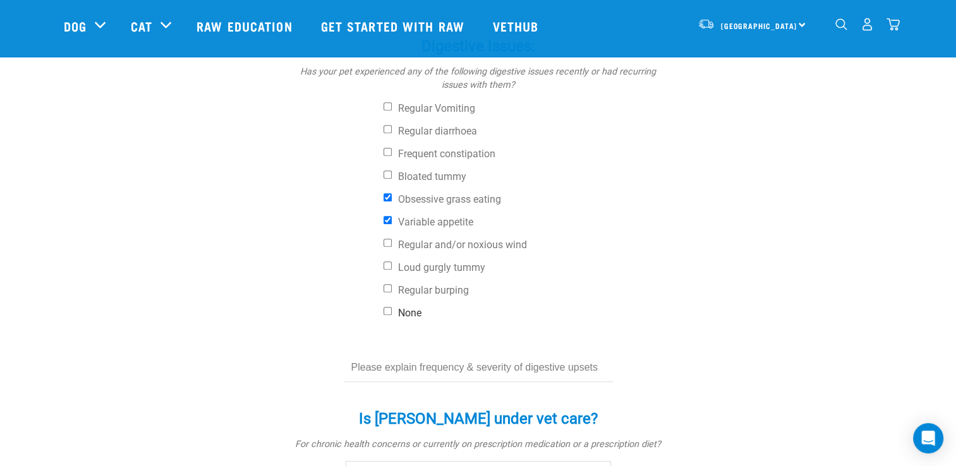
checkbox input "true"
checkbox input "false"
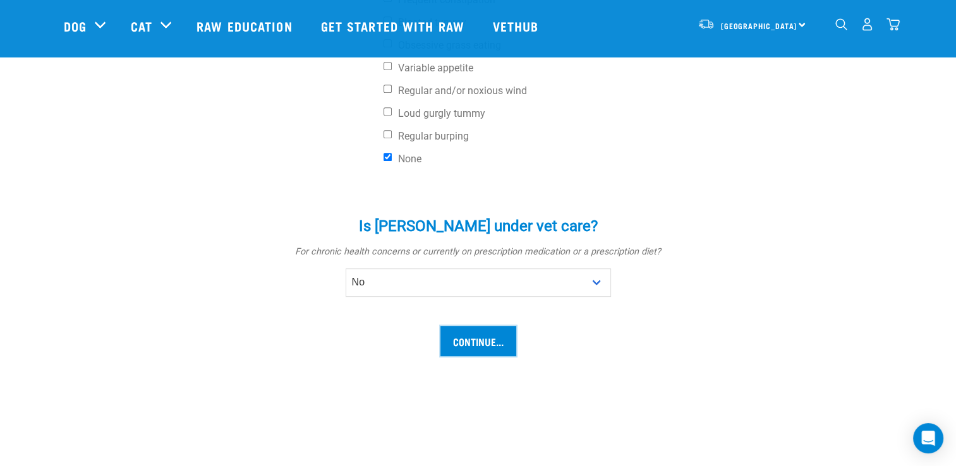
scroll to position [687, 0]
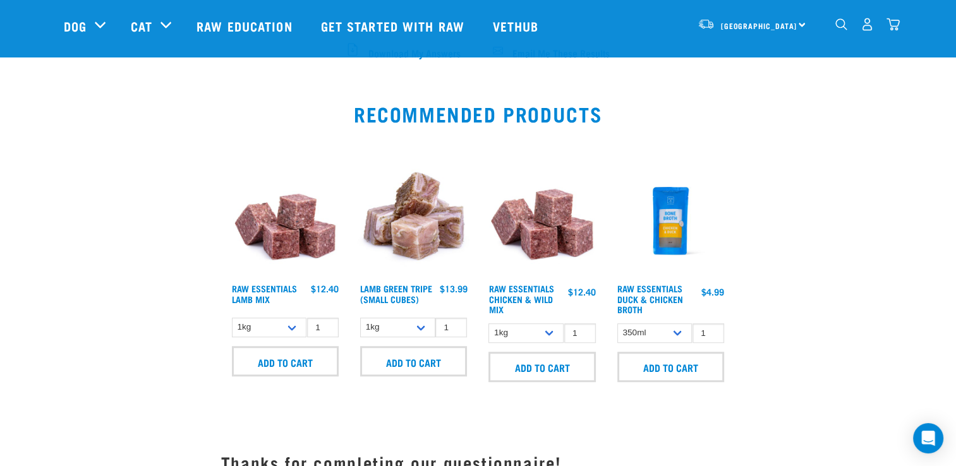
scroll to position [770, 0]
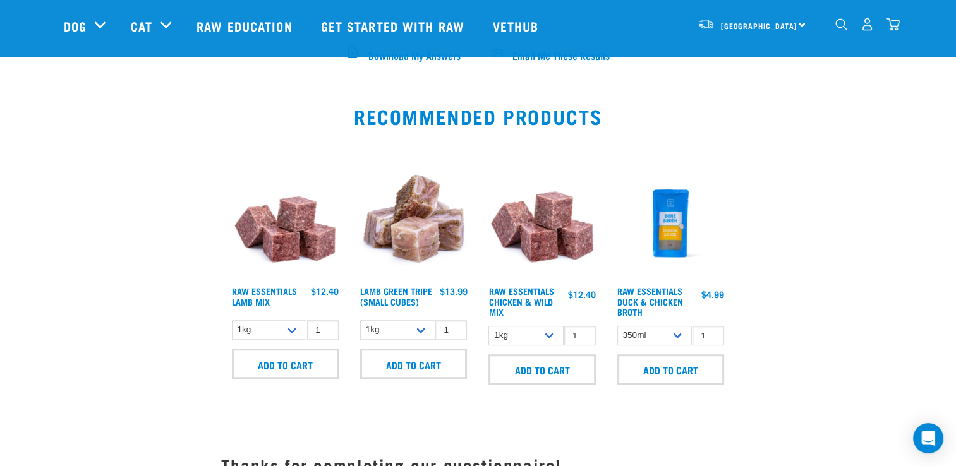
click at [265, 279] on link at bounding box center [285, 277] width 113 height 12
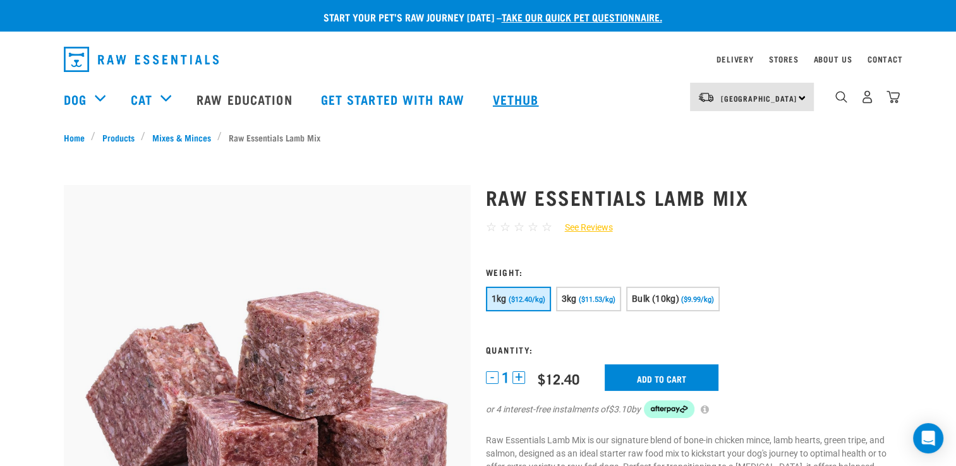
click at [510, 100] on link "Vethub" at bounding box center [517, 99] width 75 height 51
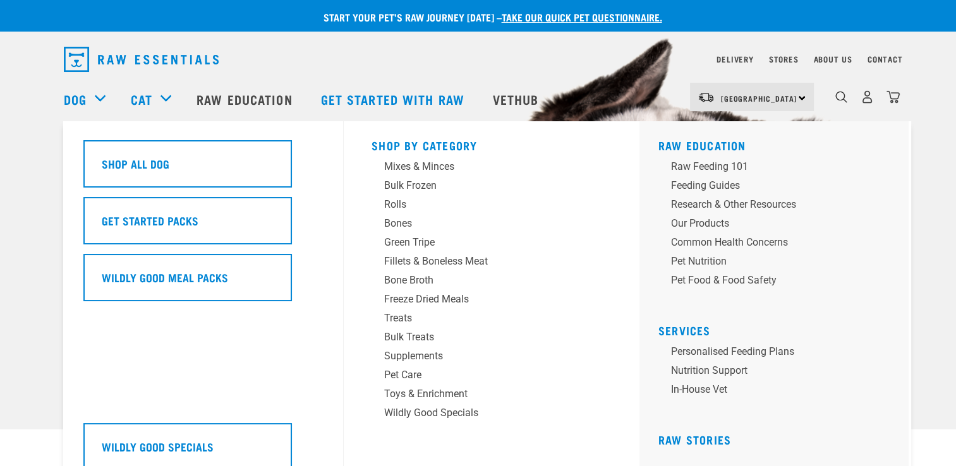
click at [100, 95] on div "Dog" at bounding box center [91, 99] width 54 height 51
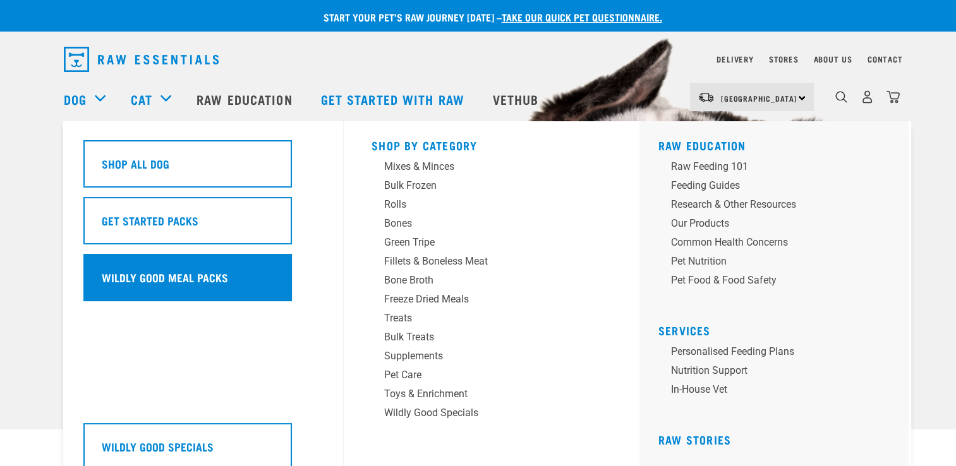
click at [93, 272] on div "Wildly Good Meal Packs" at bounding box center [187, 277] width 208 height 47
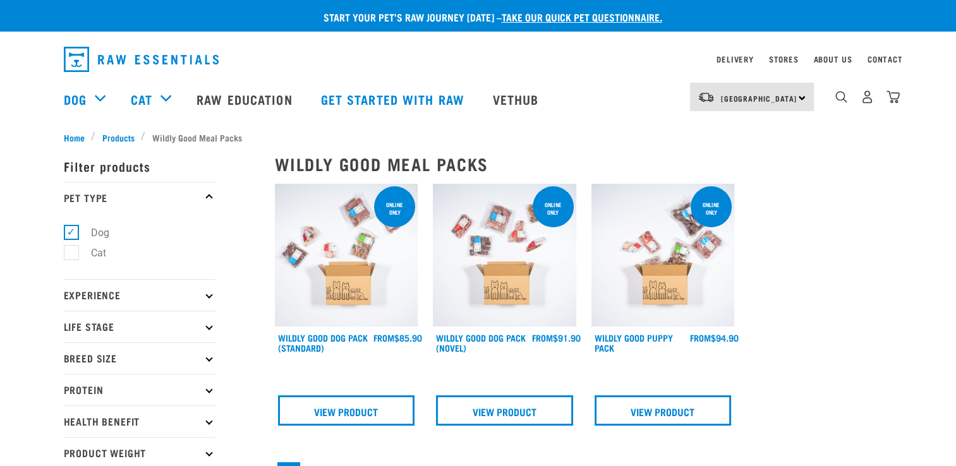
click at [306, 266] on img at bounding box center [346, 255] width 143 height 143
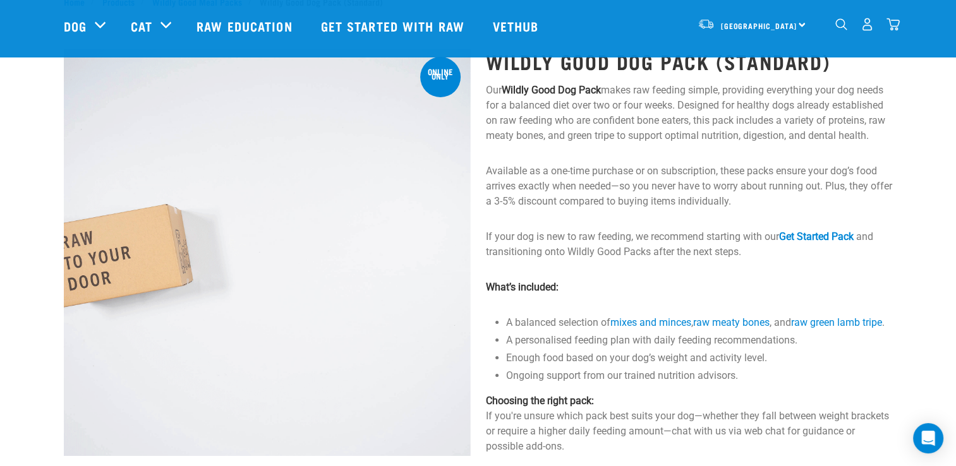
scroll to position [42, 0]
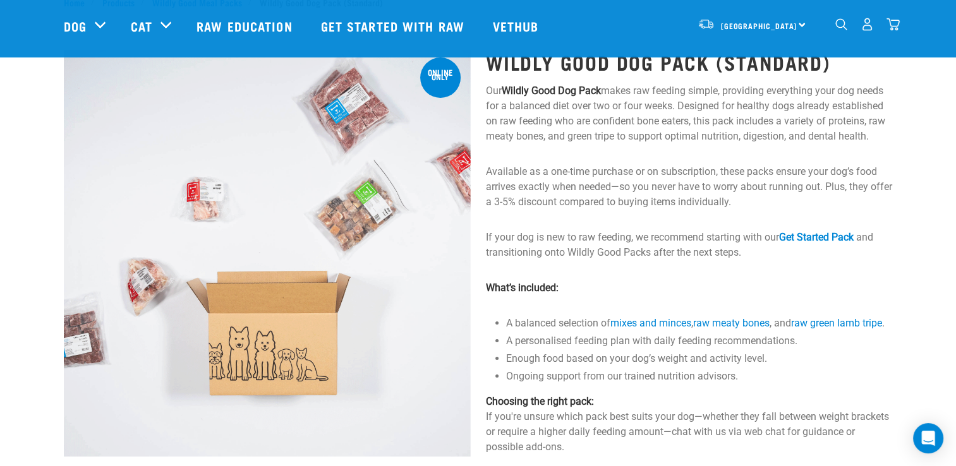
drag, startPoint x: 935, startPoint y: 133, endPoint x: 917, endPoint y: 140, distance: 19.0
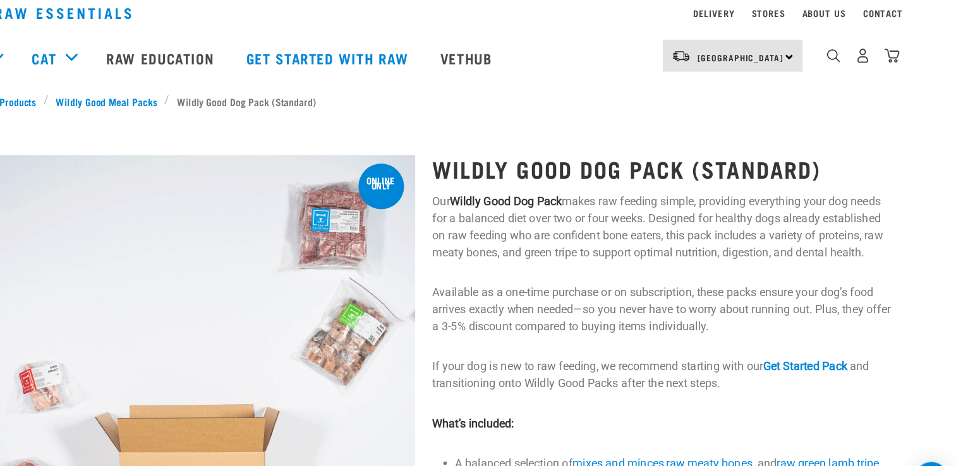
scroll to position [34, 0]
